Goal: Transaction & Acquisition: Book appointment/travel/reservation

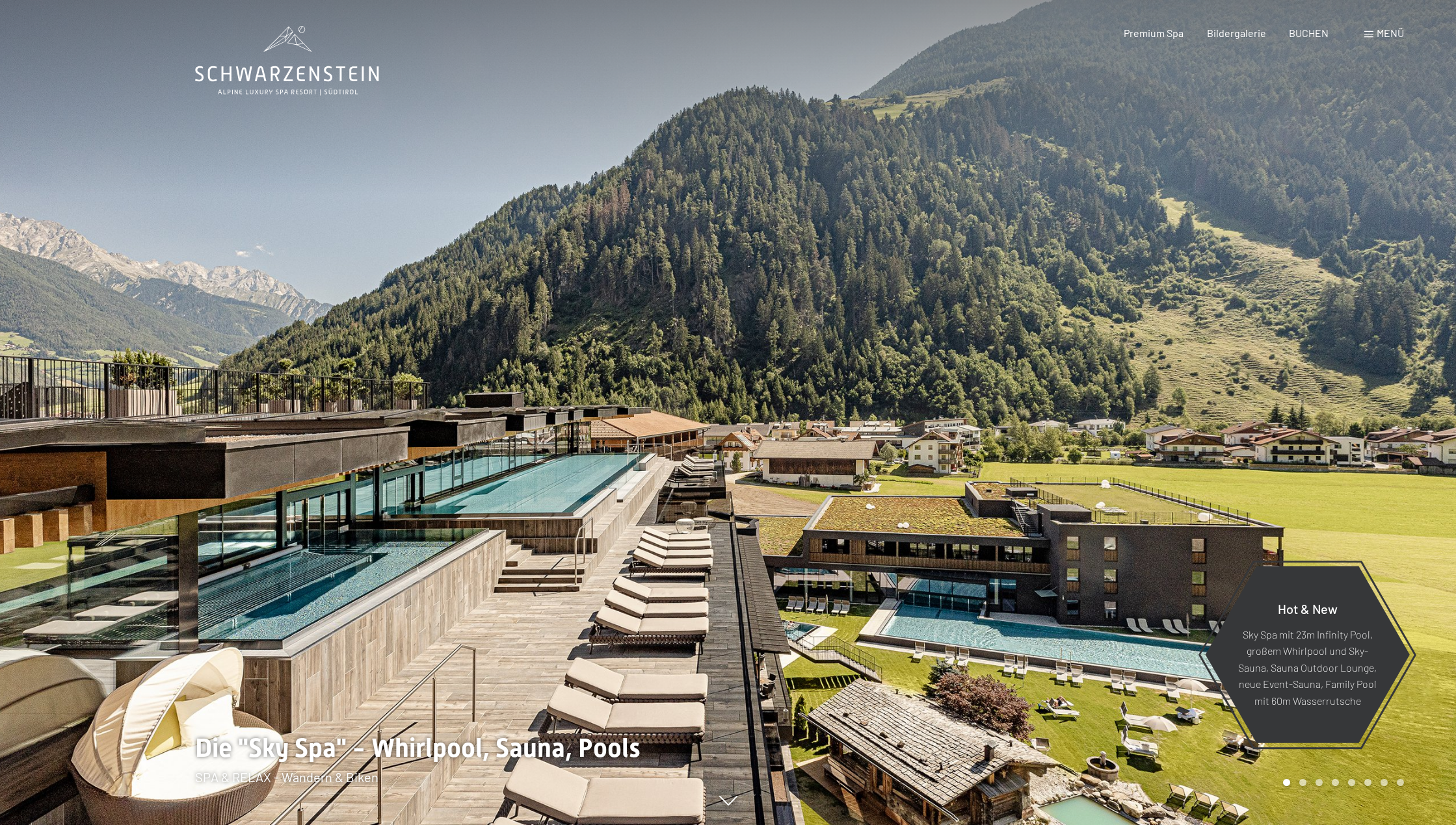
click at [1401, 37] on span "Menü" at bounding box center [1390, 33] width 27 height 12
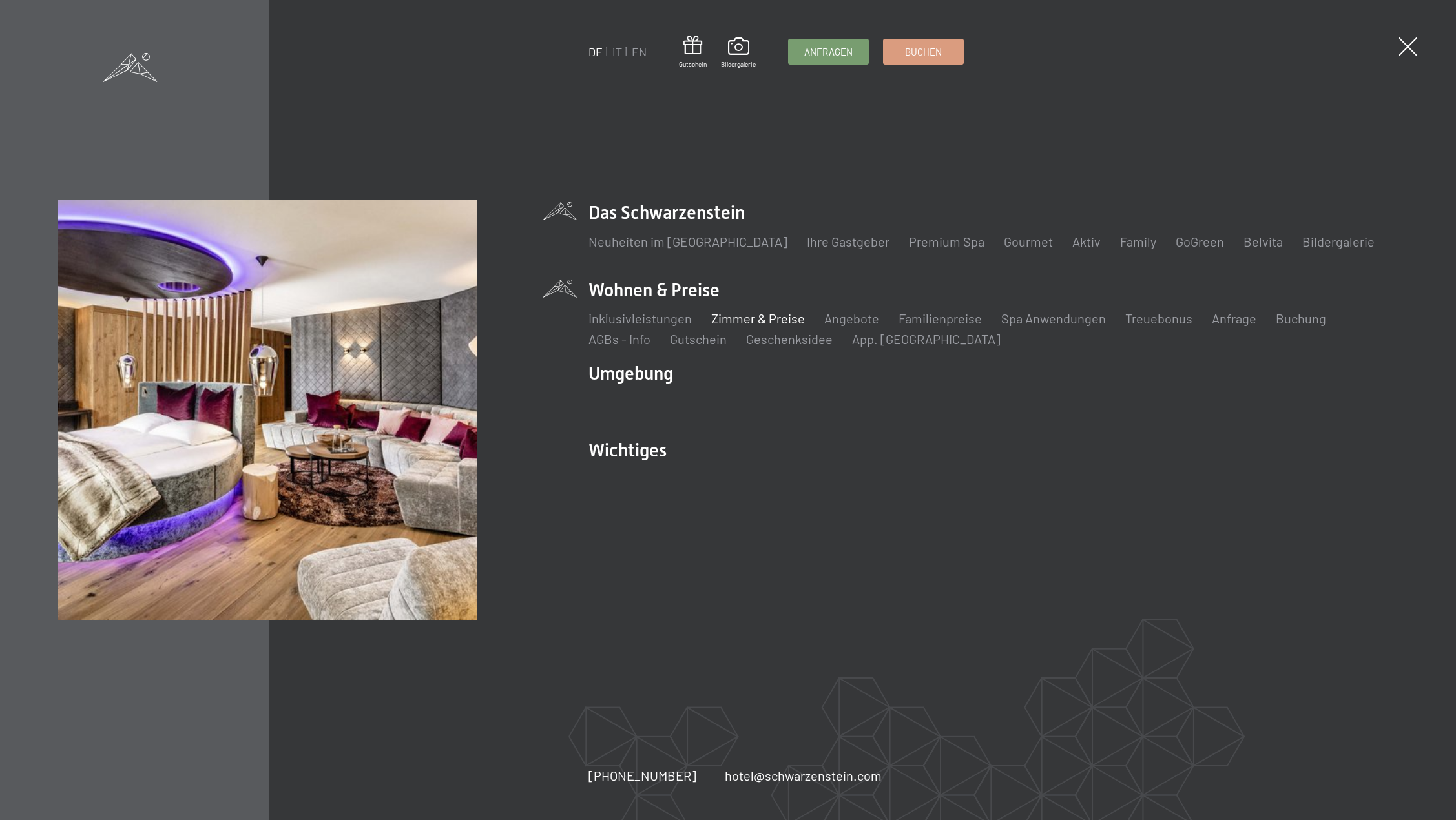
click at [724, 318] on link "Zimmer & Preise" at bounding box center [758, 318] width 94 height 15
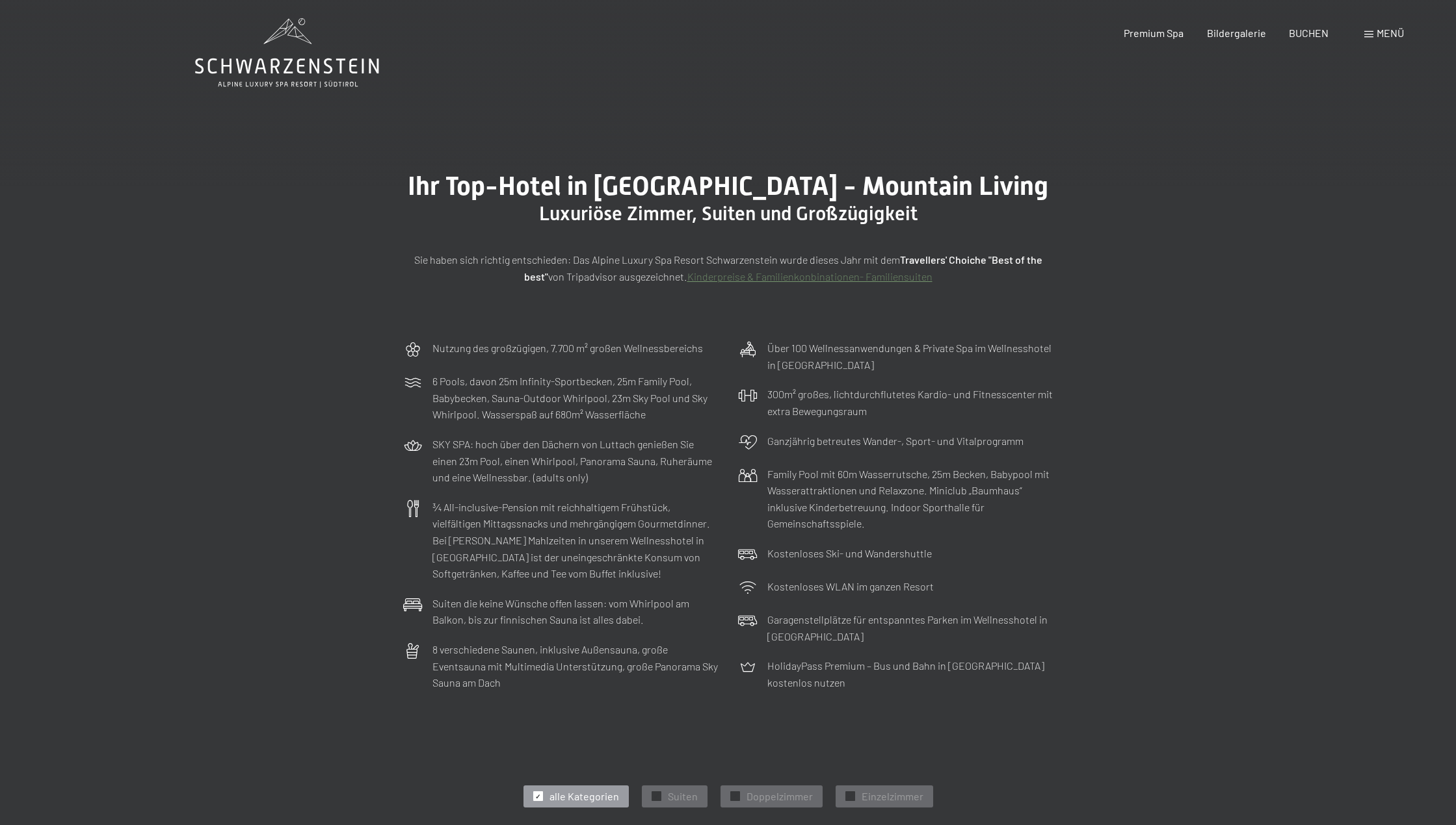
scroll to position [434, 0]
